Goal: Navigation & Orientation: Find specific page/section

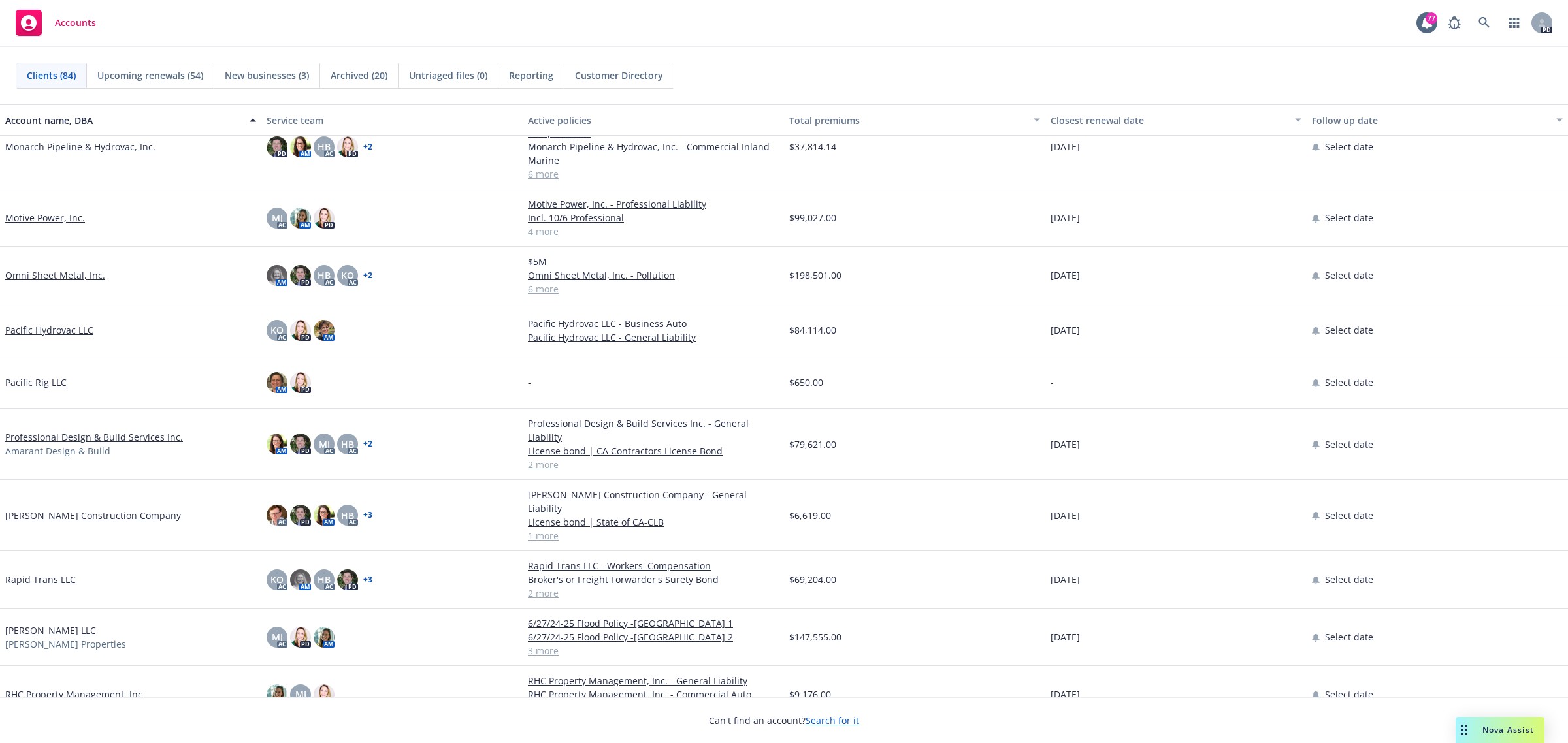
scroll to position [2612, 0]
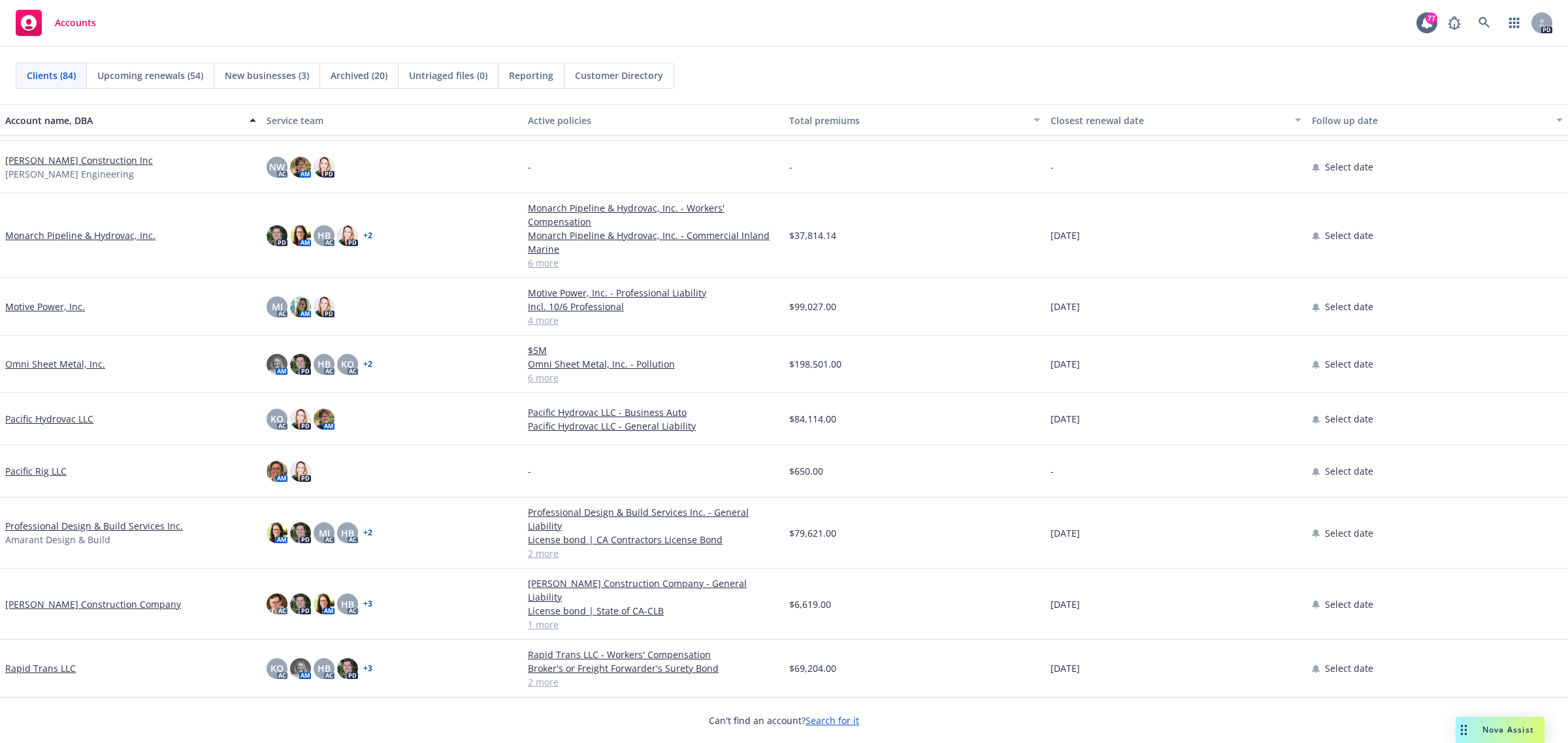
click at [50, 367] on link "Omni Sheet Metal, Inc." at bounding box center [55, 365] width 100 height 14
